Goal: Transaction & Acquisition: Purchase product/service

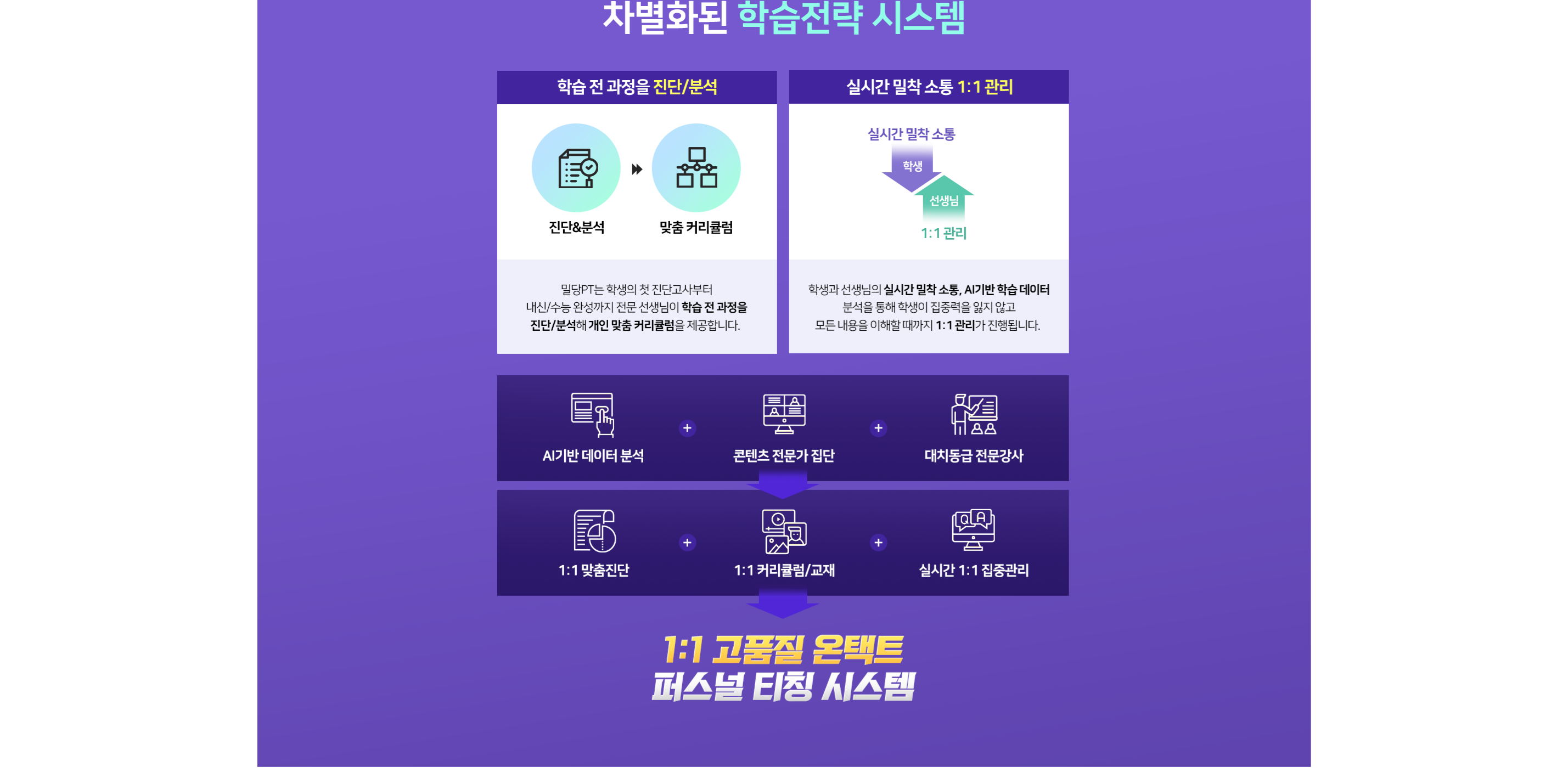
scroll to position [1481, 0]
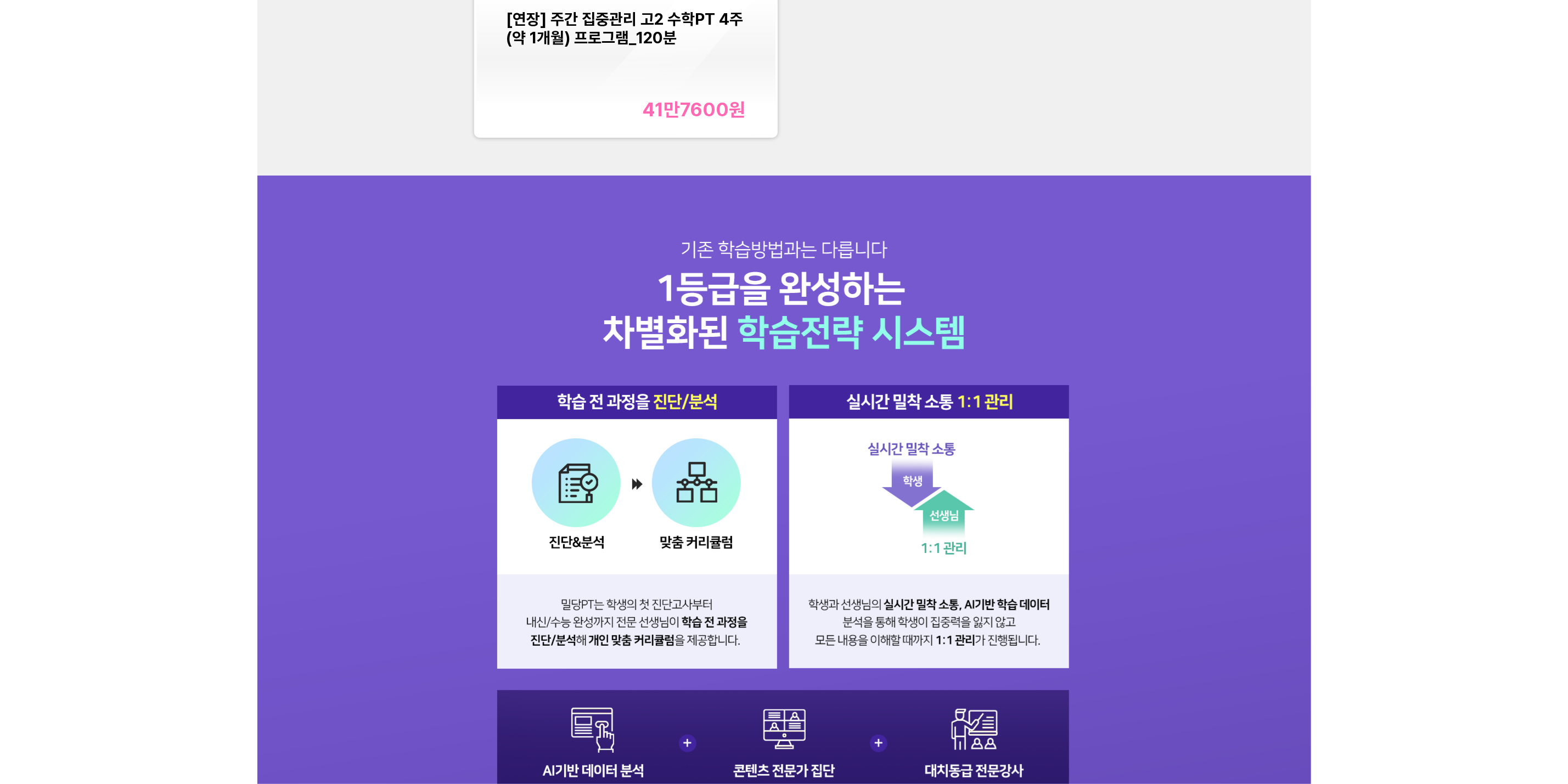
drag, startPoint x: 670, startPoint y: 125, endPoint x: 1016, endPoint y: 213, distance: 357.0
click at [865, 173] on div "[연장] 주간 집중관리 고2 수학PT 4주(약 1개월) 프로그램_120분 41만7600 원" at bounding box center [784, 50] width 1054 height 253
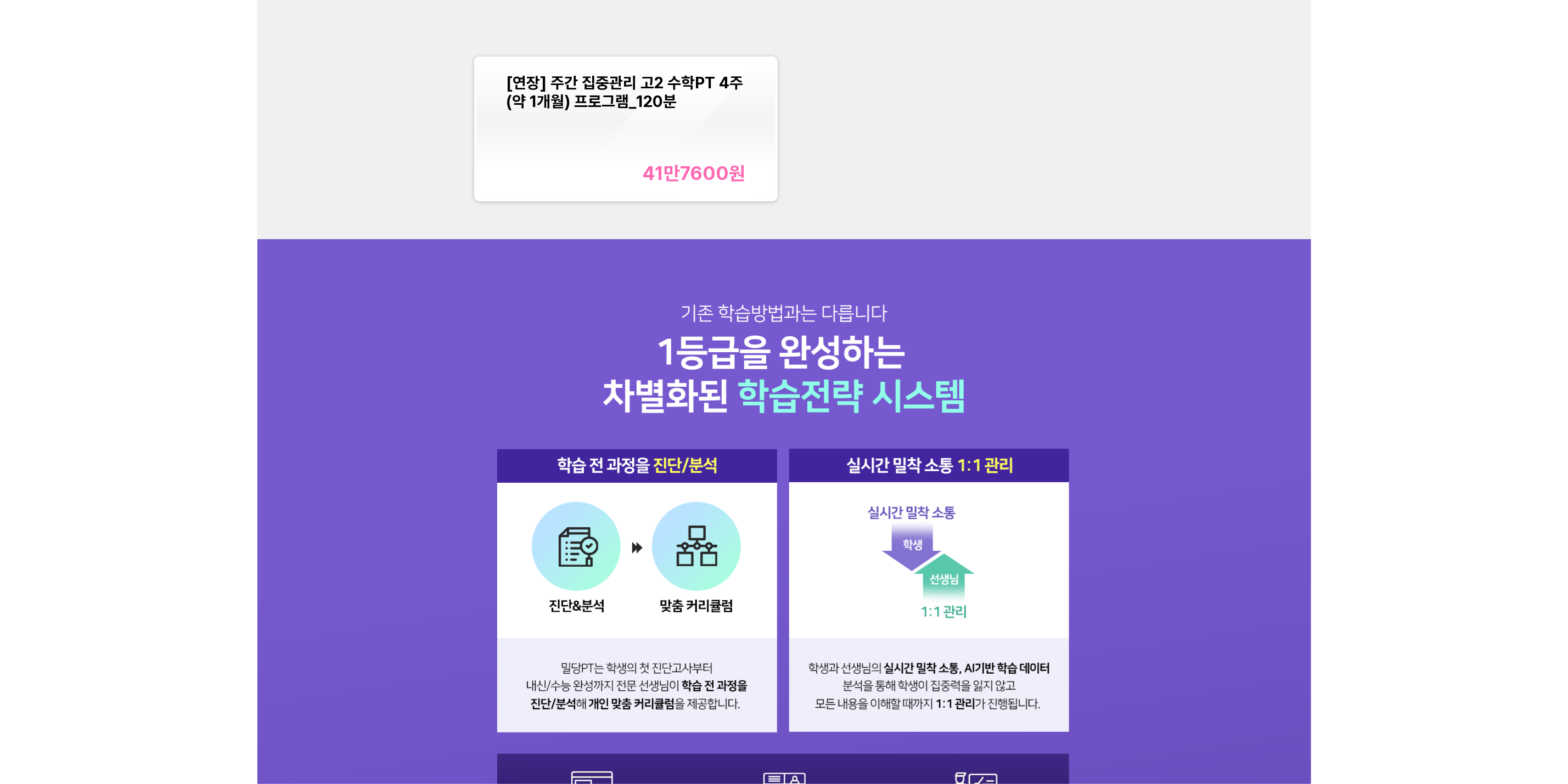
scroll to position [1399, 0]
